Goal: Find specific page/section: Find specific page/section

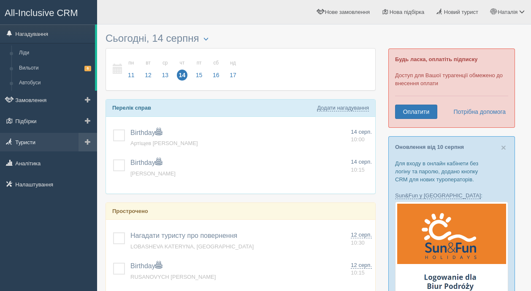
click at [32, 142] on link "Туристи" at bounding box center [48, 142] width 97 height 19
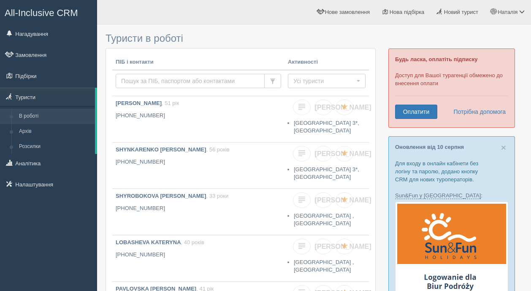
click at [144, 79] on input "text" at bounding box center [190, 81] width 149 height 14
type input "М"
type input "[PERSON_NAME]"
click at [274, 79] on span "button" at bounding box center [273, 82] width 6 height 6
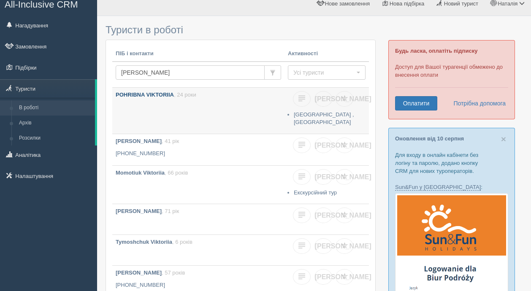
scroll to position [10, 0]
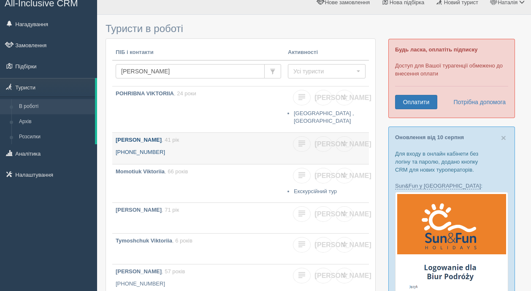
click at [162, 140] on b "[PERSON_NAME]" at bounding box center [139, 140] width 46 height 6
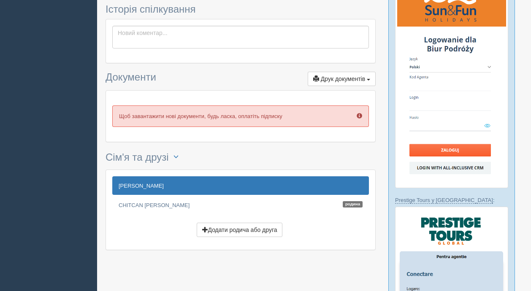
scroll to position [240, 0]
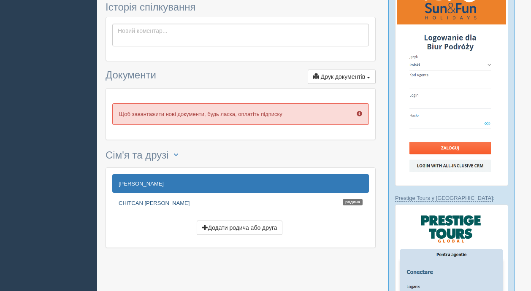
click at [157, 206] on link "CHITCAN [PERSON_NAME]" at bounding box center [240, 203] width 257 height 19
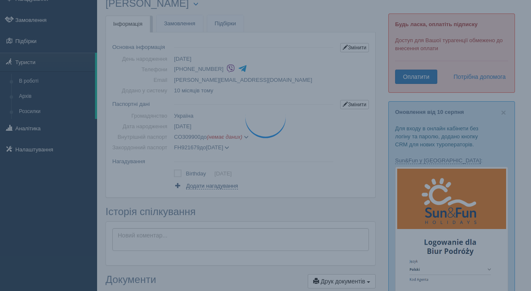
scroll to position [0, 0]
